Goal: Task Accomplishment & Management: Manage account settings

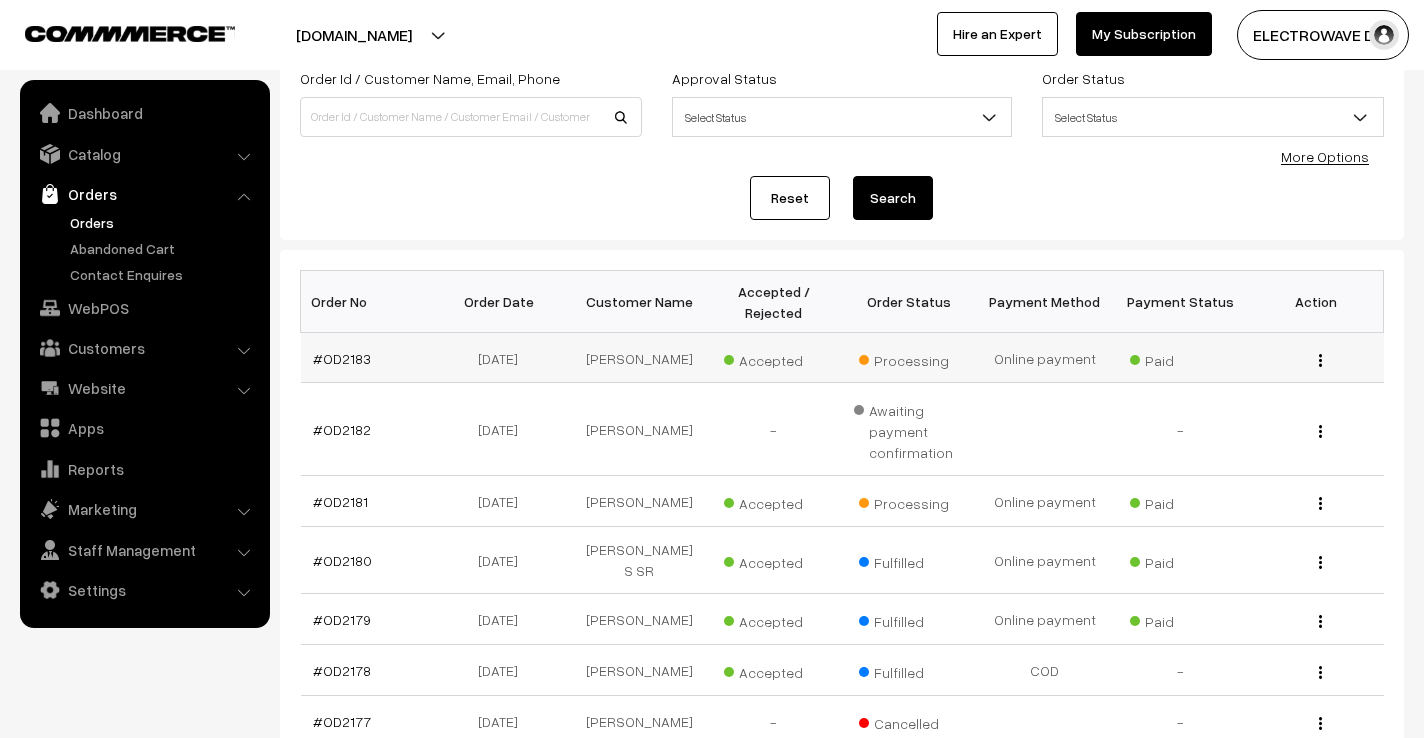
scroll to position [200, 0]
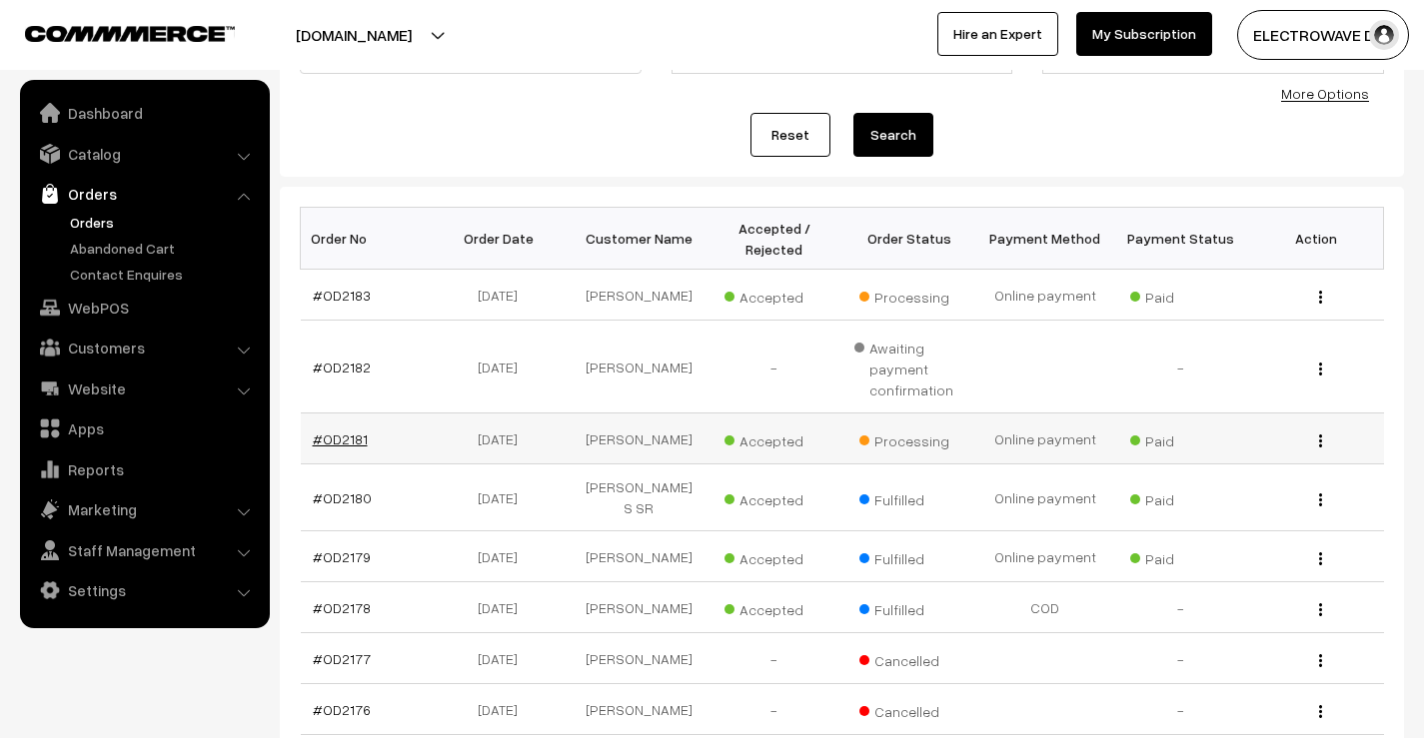
click at [351, 448] on link "#OD2181" at bounding box center [340, 439] width 55 height 17
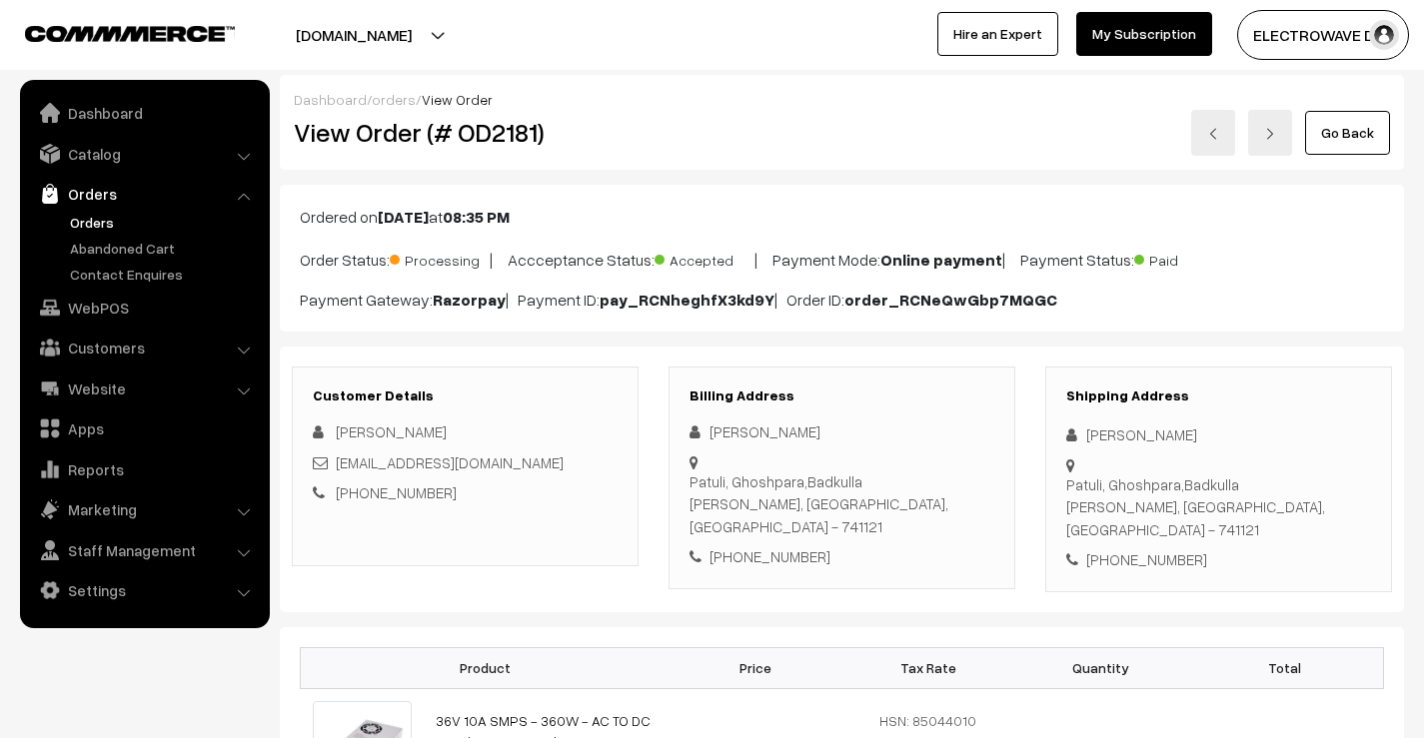
click at [100, 218] on link "Orders" at bounding box center [164, 222] width 198 height 21
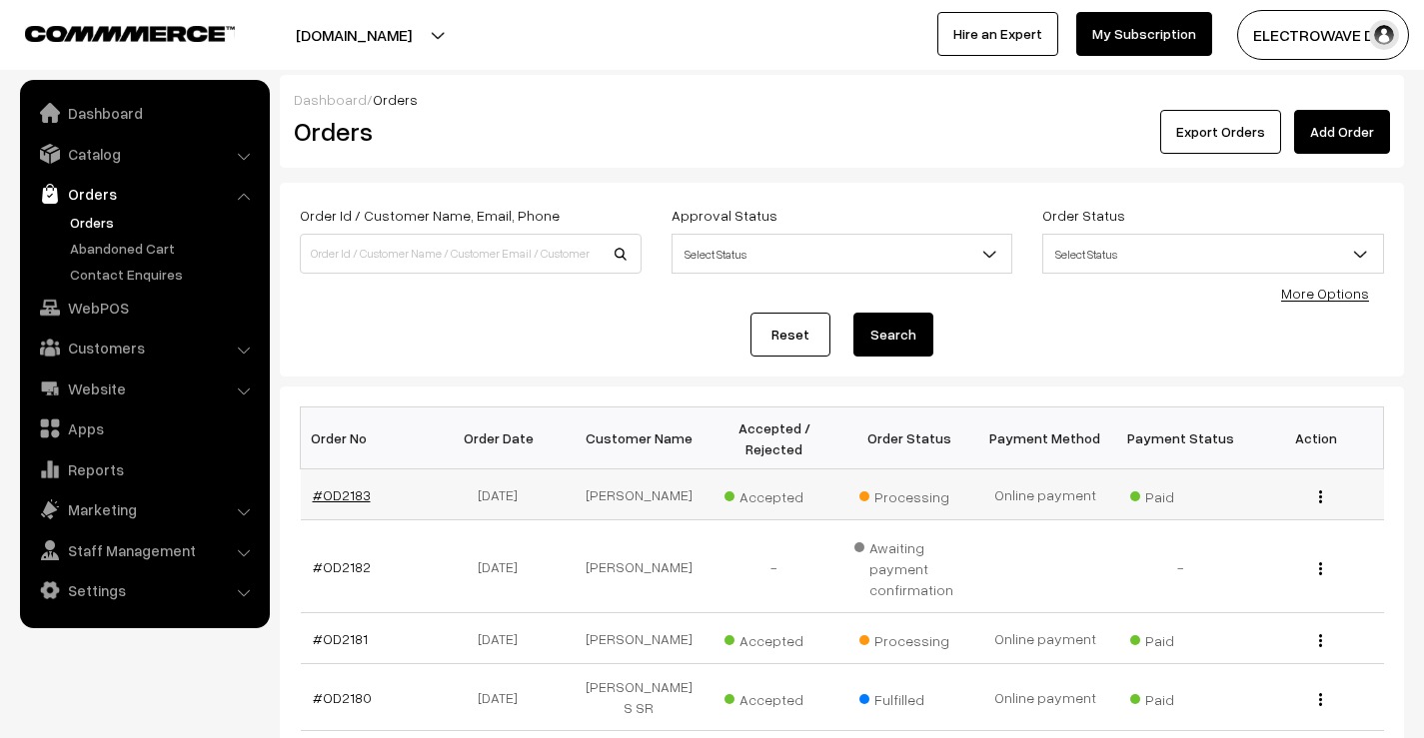
click at [355, 504] on link "#OD2183" at bounding box center [342, 495] width 58 height 17
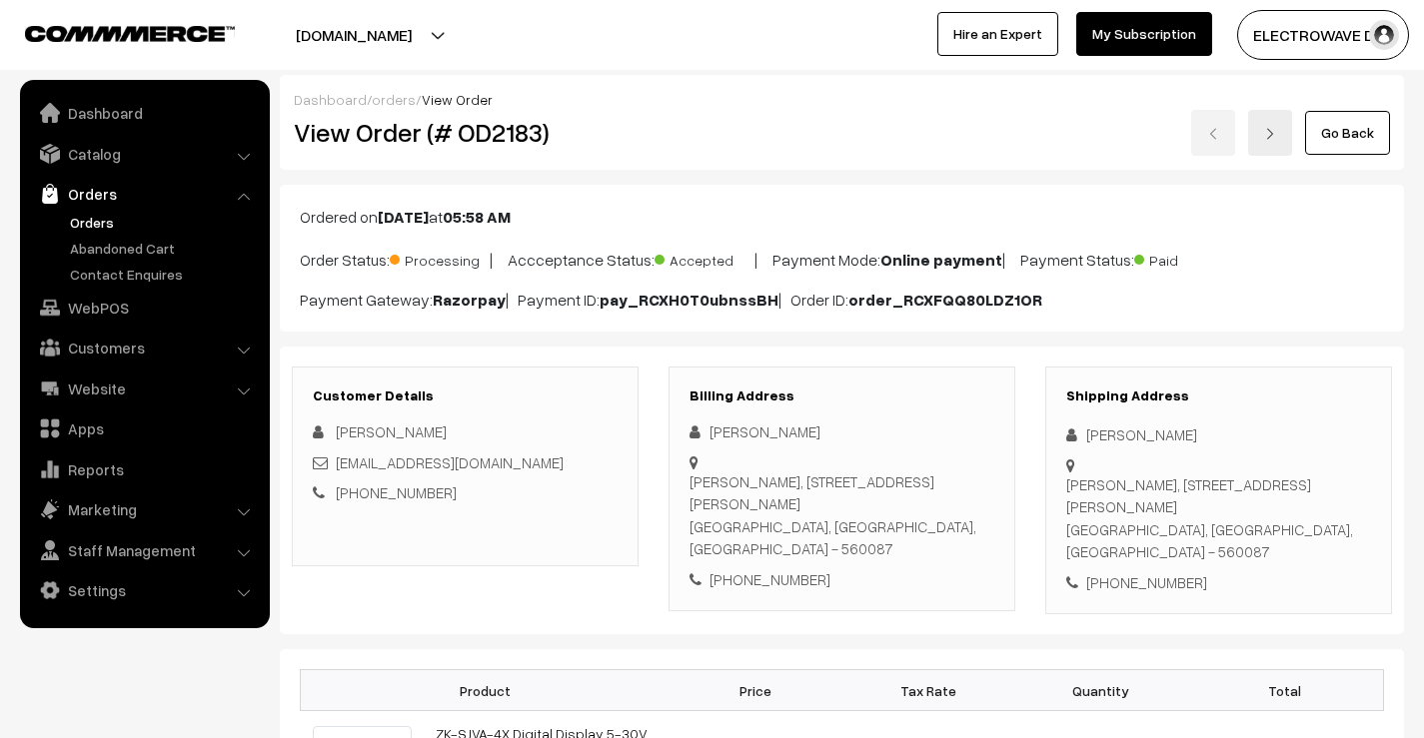
click at [96, 220] on link "Orders" at bounding box center [164, 222] width 198 height 21
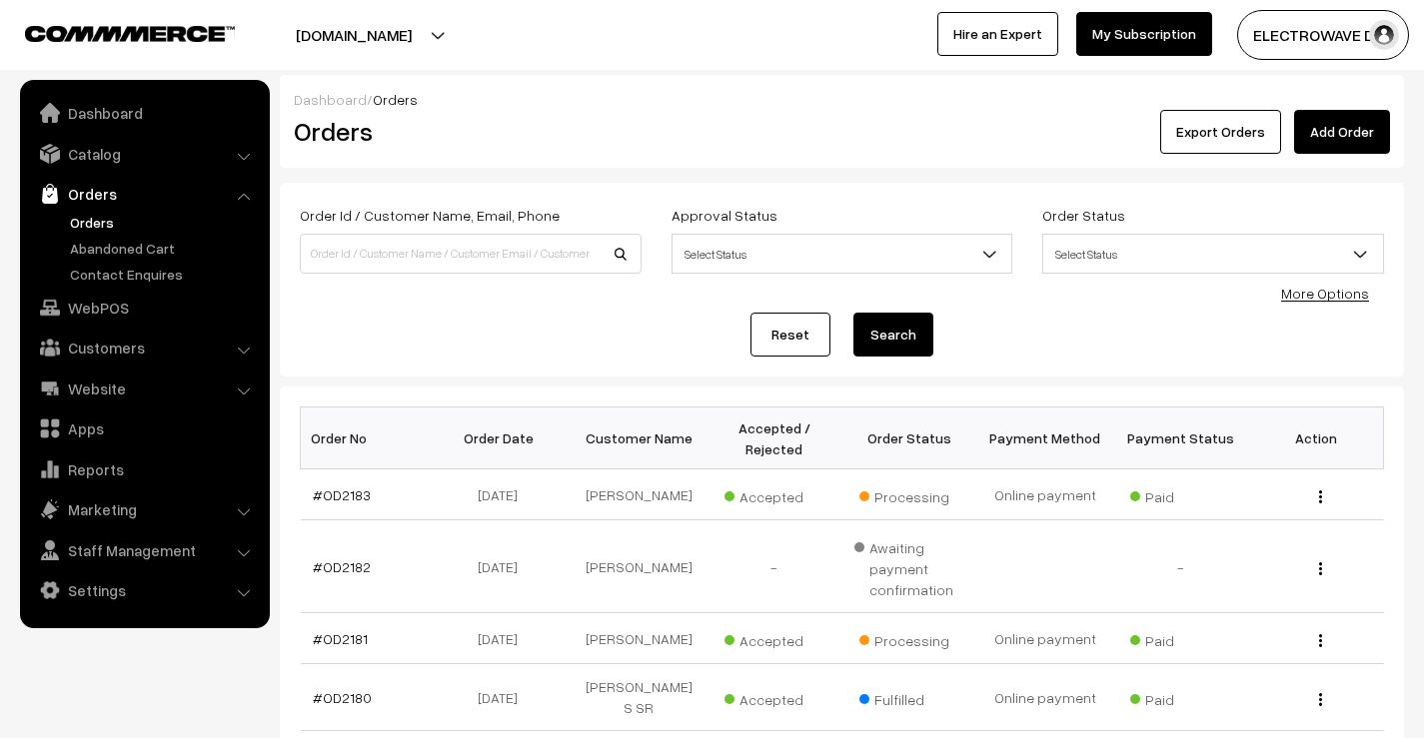
drag, startPoint x: 349, startPoint y: 41, endPoint x: 351, endPoint y: 59, distance: 18.1
click at [350, 43] on button "[DOMAIN_NAME]" at bounding box center [354, 35] width 256 height 50
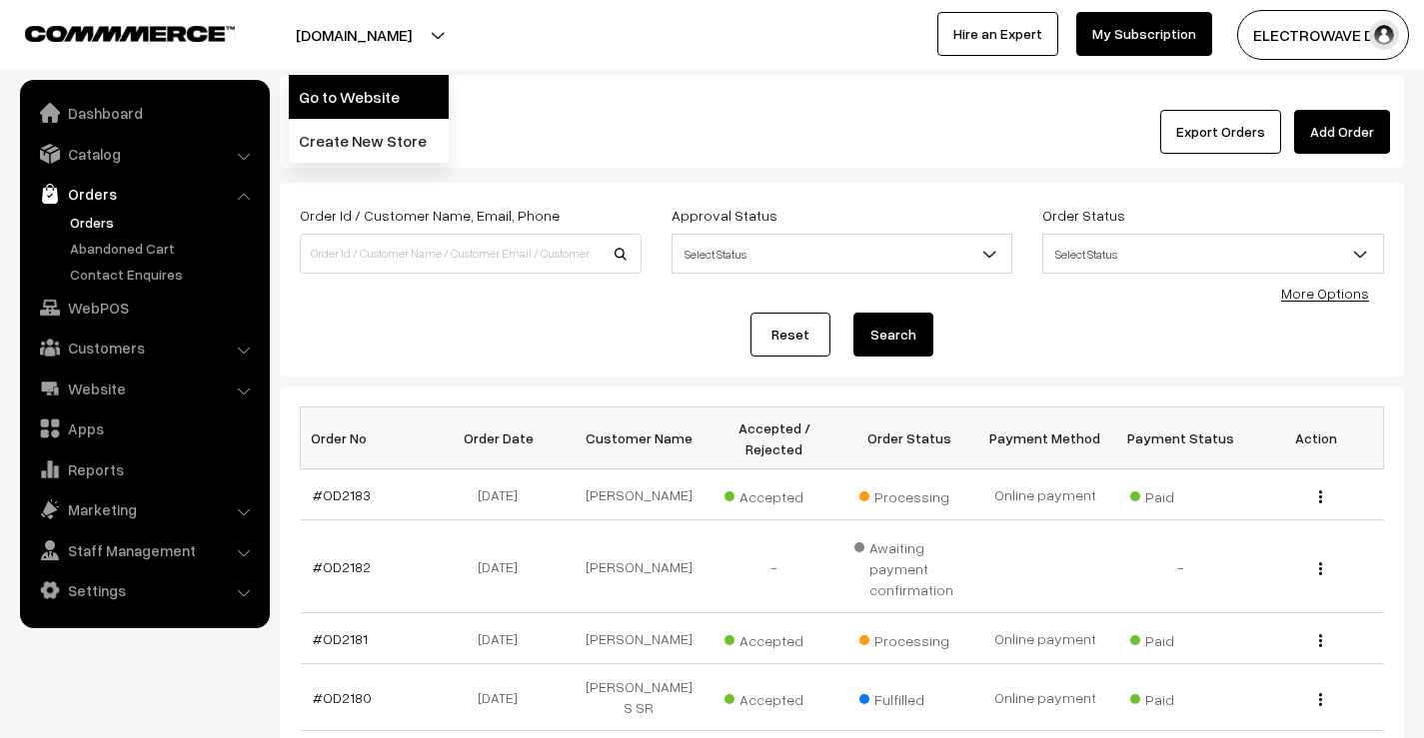
click at [355, 95] on link "Go to Website" at bounding box center [369, 97] width 160 height 44
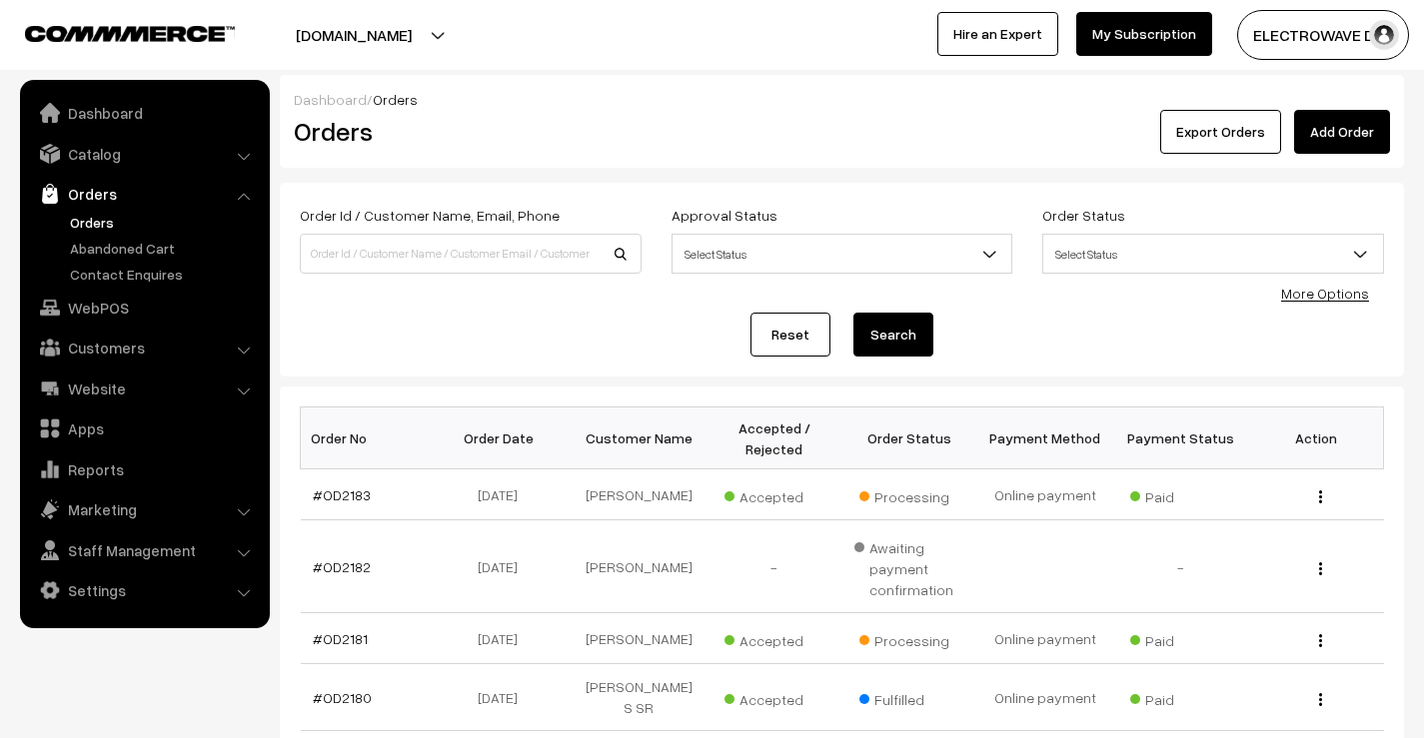
click at [407, 49] on button "[DOMAIN_NAME]" at bounding box center [354, 35] width 256 height 50
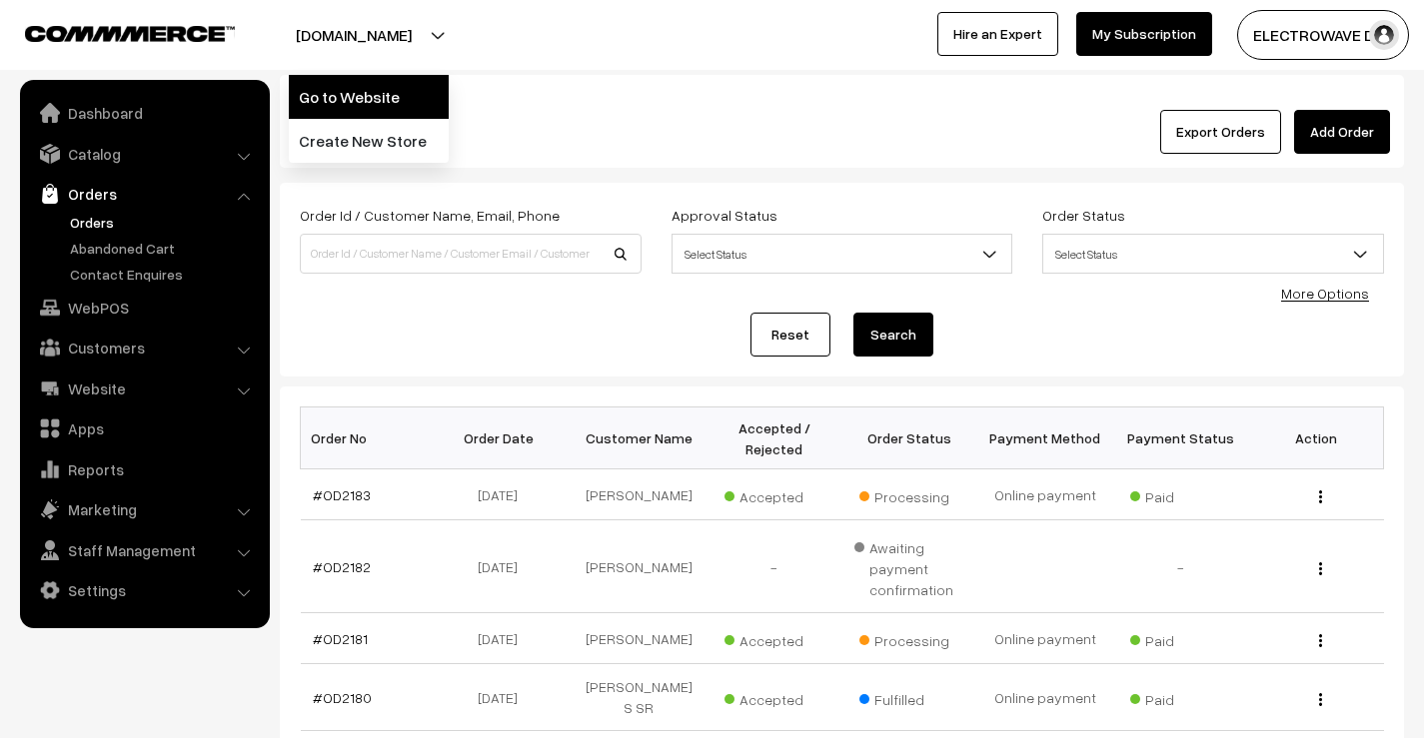
click at [398, 82] on link "Go to Website" at bounding box center [369, 97] width 160 height 44
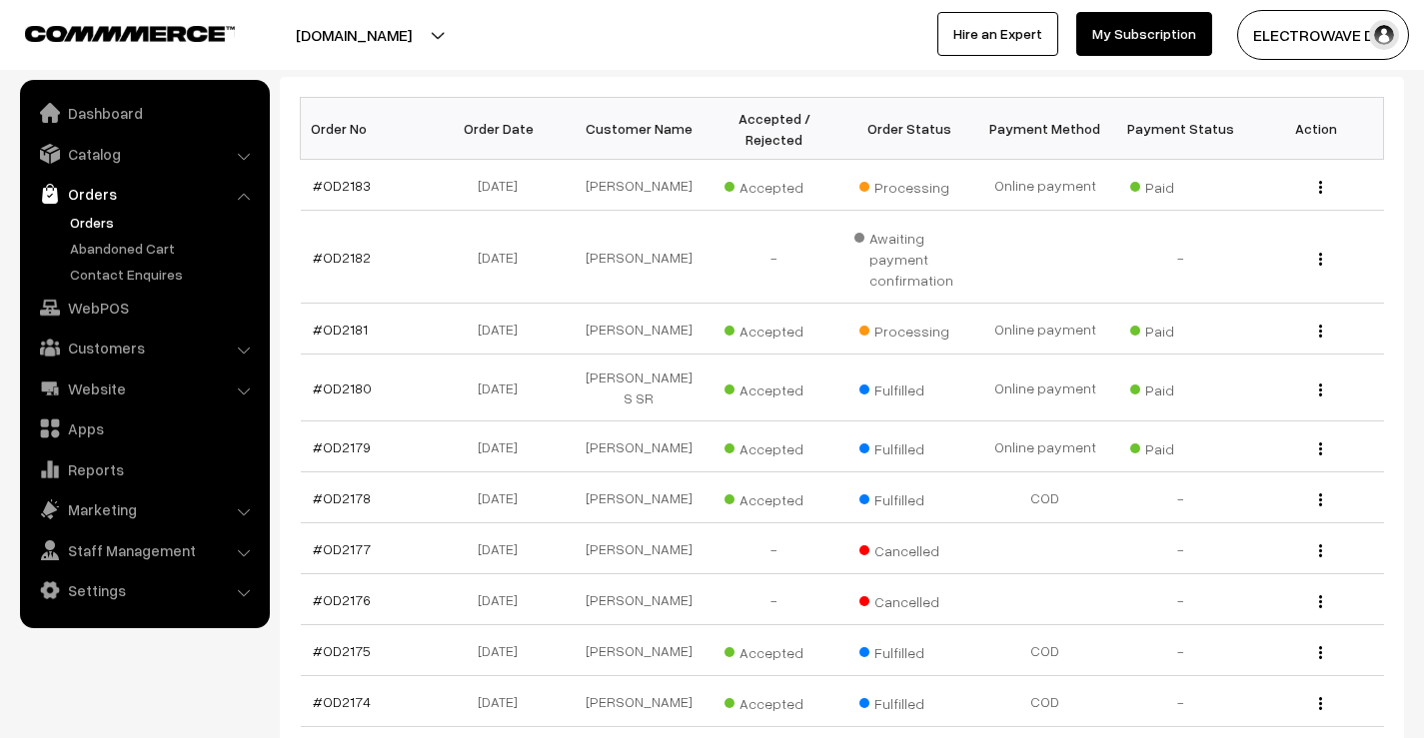
scroll to position [565, 0]
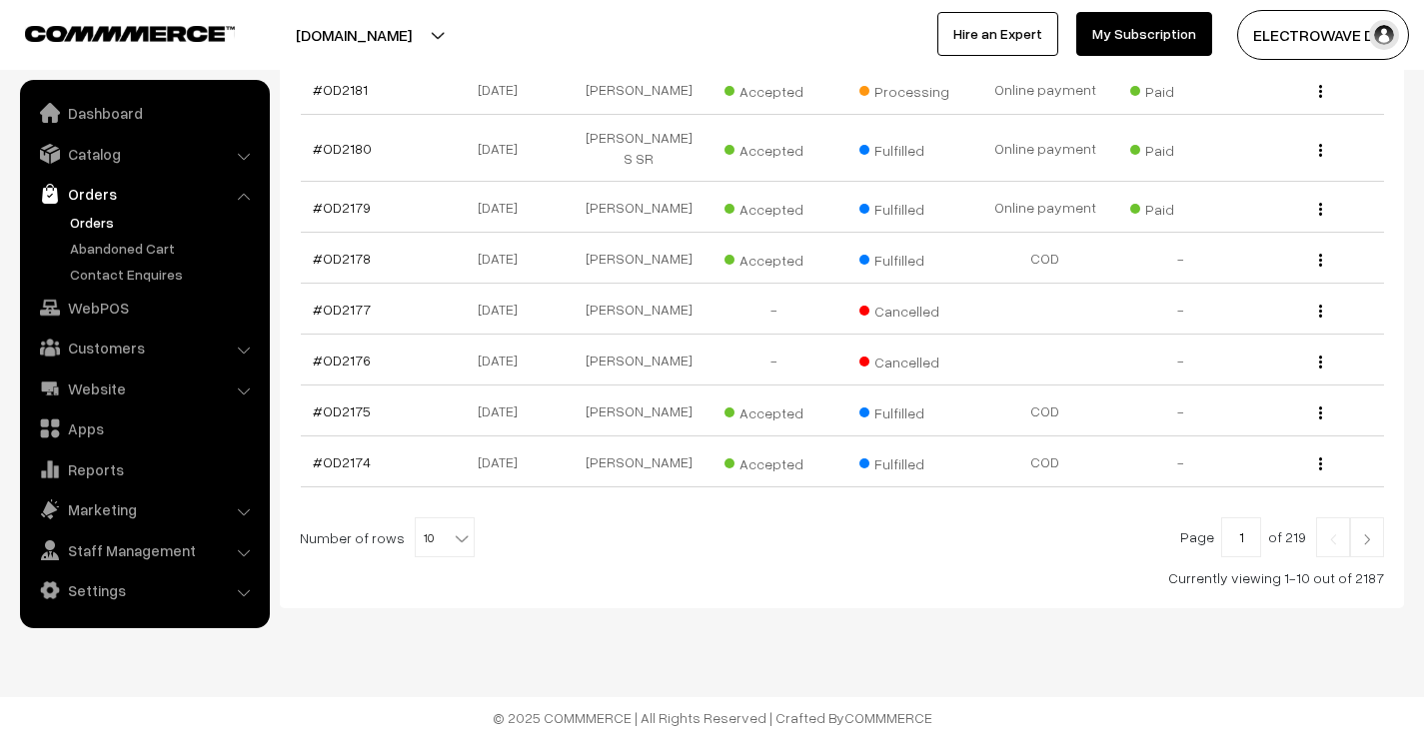
click at [441, 526] on span "10" at bounding box center [445, 539] width 58 height 40
select select "100"
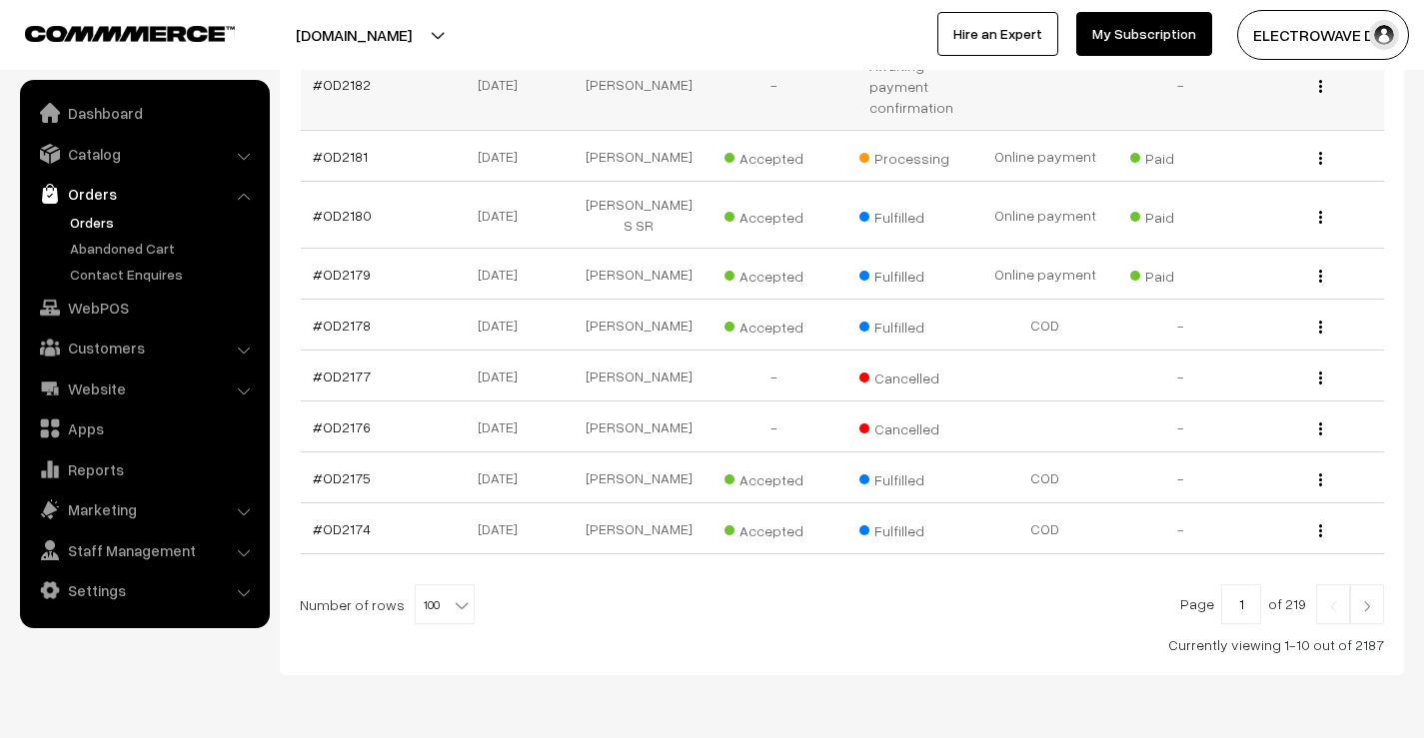
scroll to position [565, 0]
